Goal: Information Seeking & Learning: Find specific fact

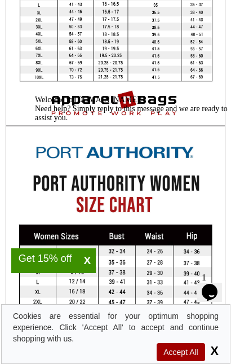
scroll to position [282, 0]
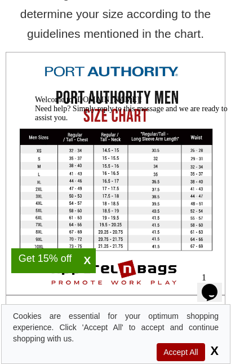
click at [35, 95] on icon "Chat attention grabber" at bounding box center [35, 95] width 0 height 0
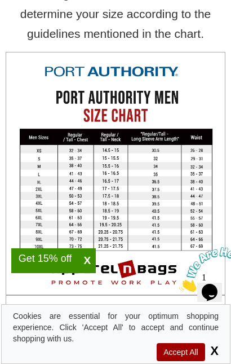
click at [89, 258] on span "X" at bounding box center [87, 261] width 17 height 14
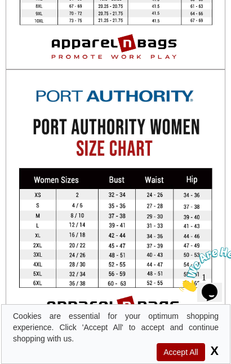
scroll to position [621, 0]
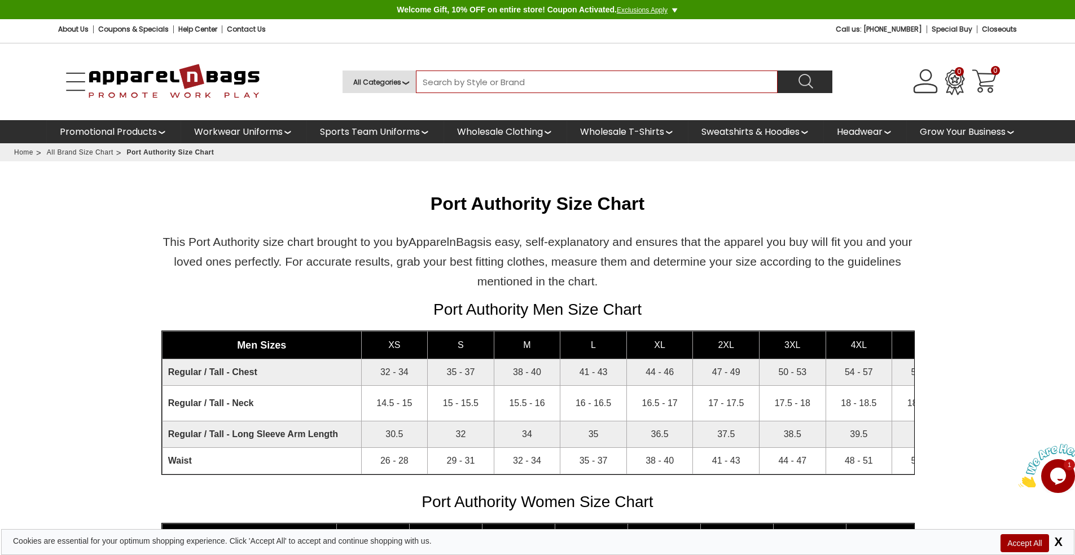
click at [231, 84] on input "Search By Style or Brand" at bounding box center [597, 82] width 362 height 23
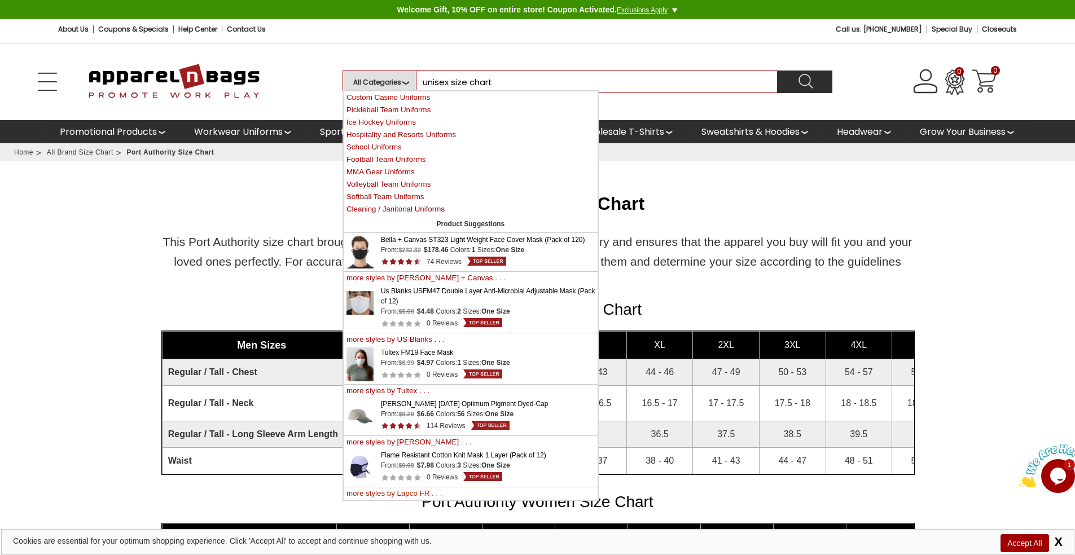
type input "unisex size chart"
